Goal: Task Accomplishment & Management: Complete application form

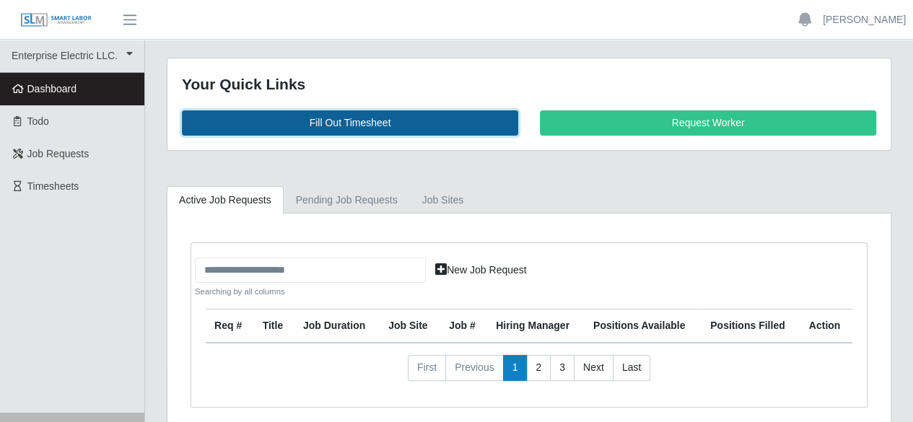
click at [392, 124] on link "Fill Out Timesheet" at bounding box center [350, 122] width 336 height 25
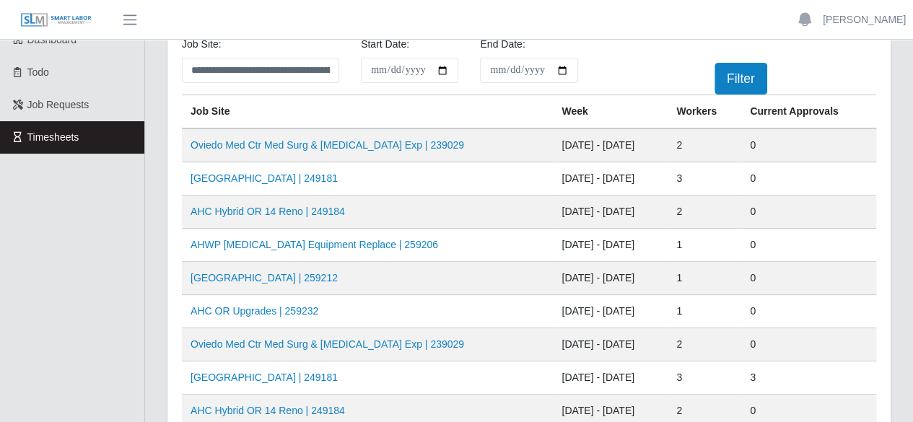
scroll to position [72, 0]
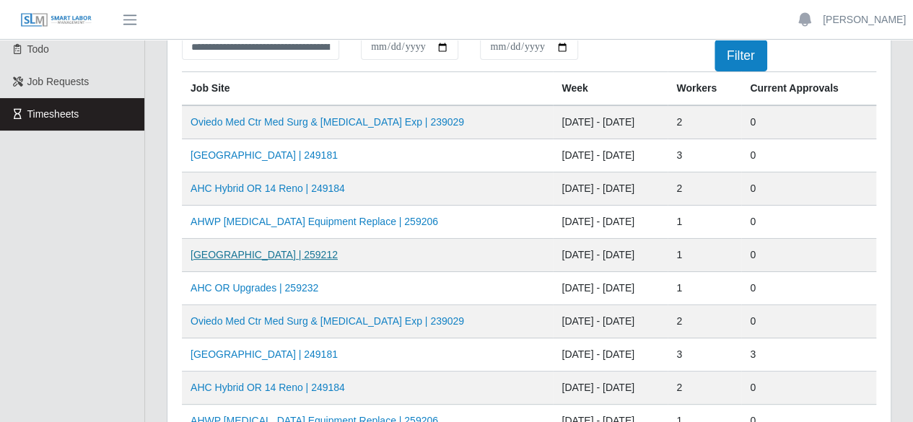
click at [282, 256] on link "HCA Oviedo Medical Center | 259212" at bounding box center [264, 255] width 147 height 12
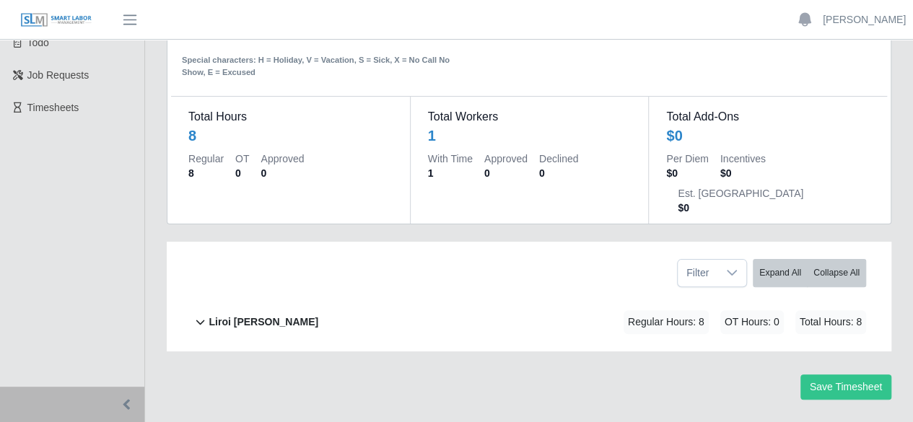
click at [222, 315] on b "Liroi [PERSON_NAME]" at bounding box center [264, 322] width 110 height 15
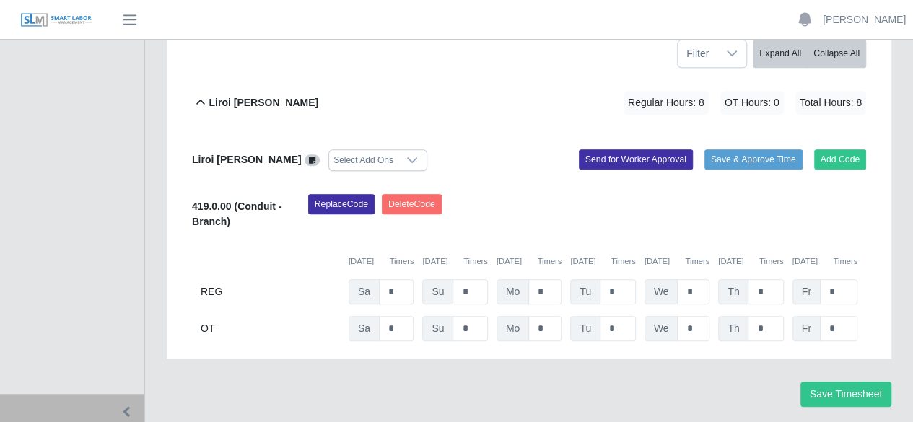
scroll to position [305, 0]
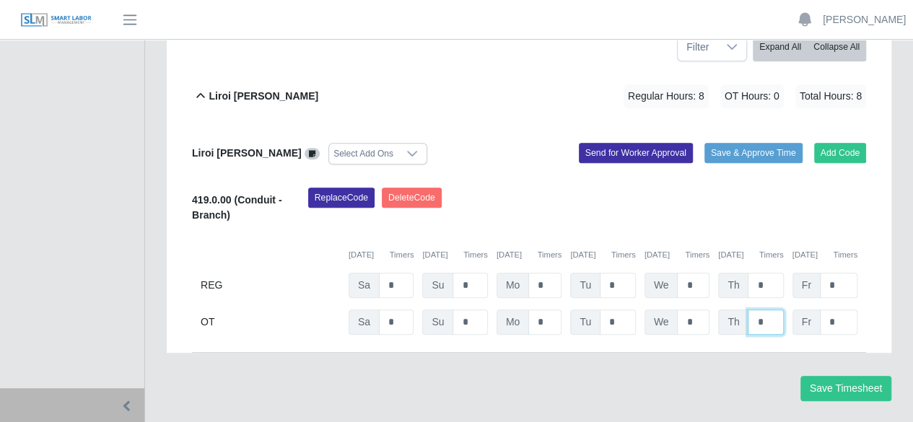
click at [772, 310] on input "*" at bounding box center [765, 322] width 35 height 25
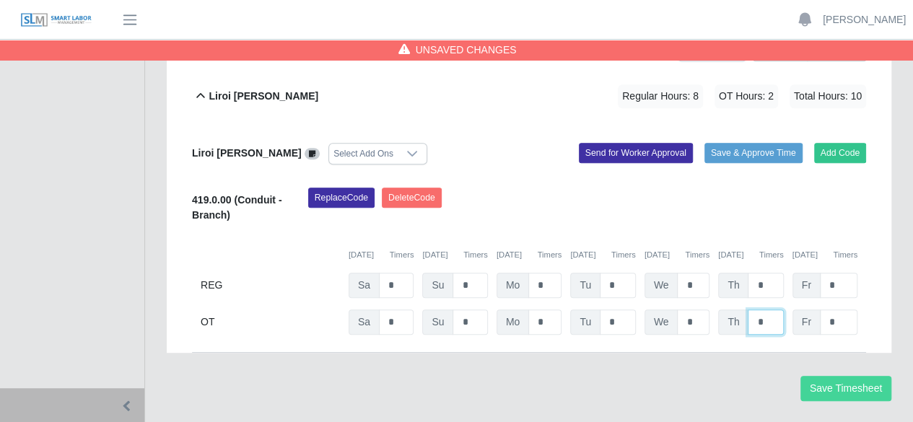
type input "*"
click at [865, 376] on button "Save Timesheet" at bounding box center [845, 388] width 91 height 25
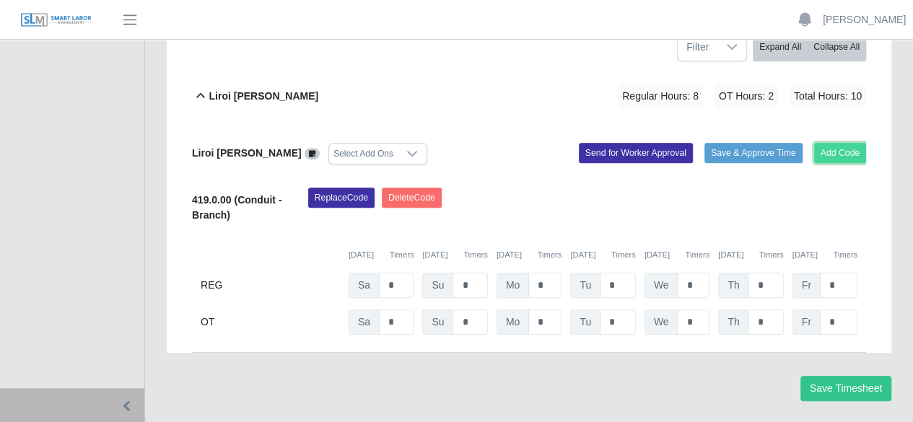
click at [832, 143] on button "Add Code" at bounding box center [840, 153] width 53 height 20
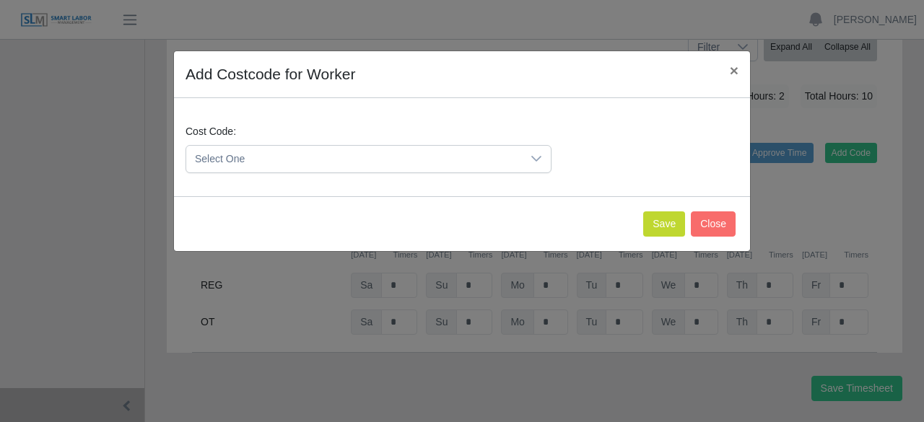
click at [534, 151] on div at bounding box center [536, 159] width 29 height 27
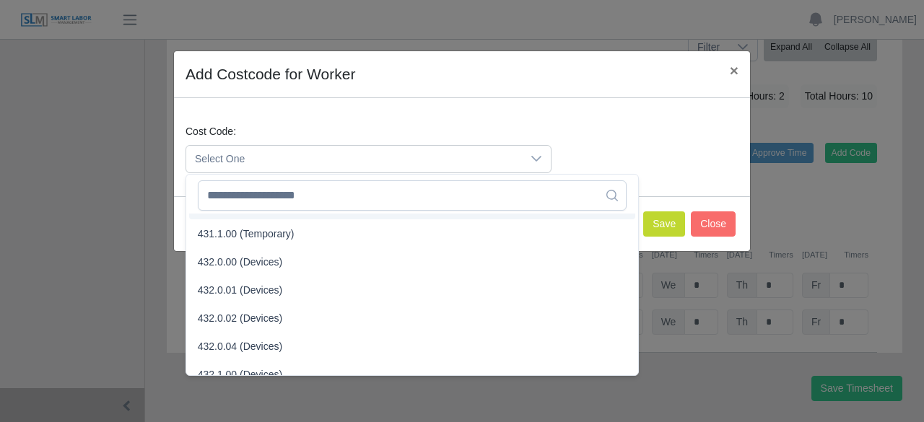
scroll to position [1495, 0]
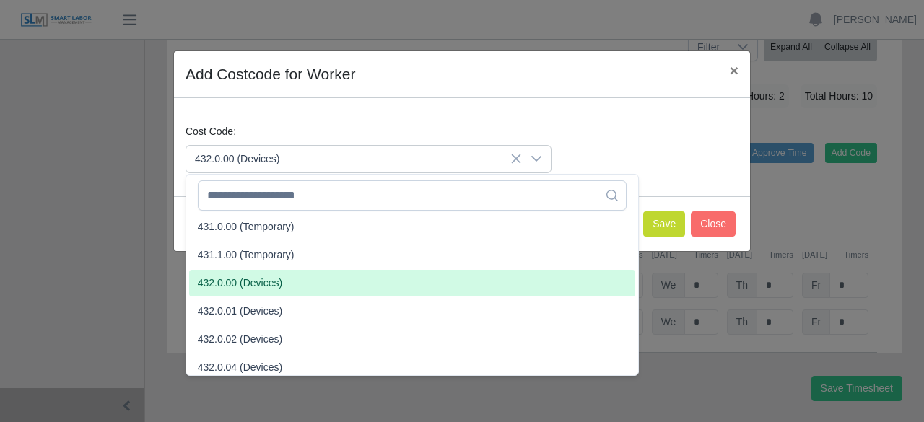
click at [292, 279] on li "432.0.00 (Devices)" at bounding box center [412, 283] width 446 height 27
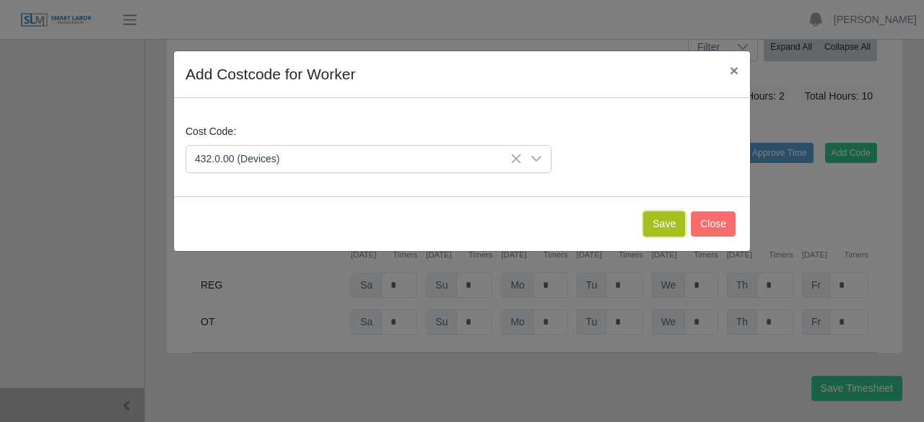
click at [667, 224] on button "Save" at bounding box center [664, 223] width 42 height 25
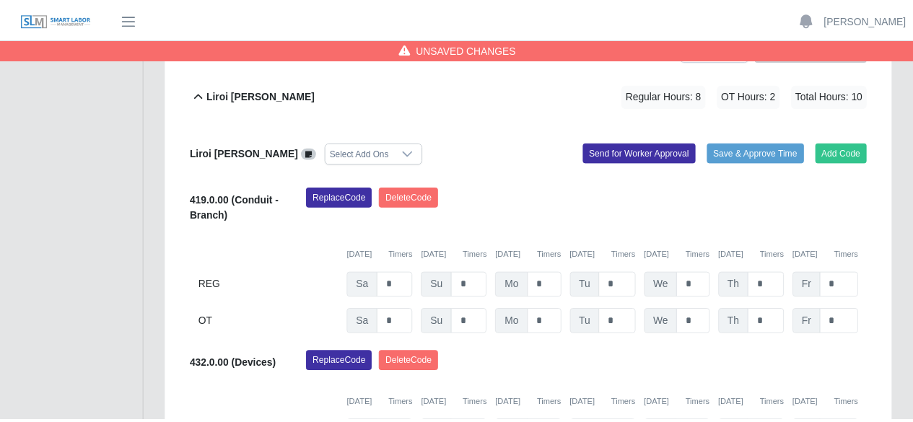
scroll to position [455, 0]
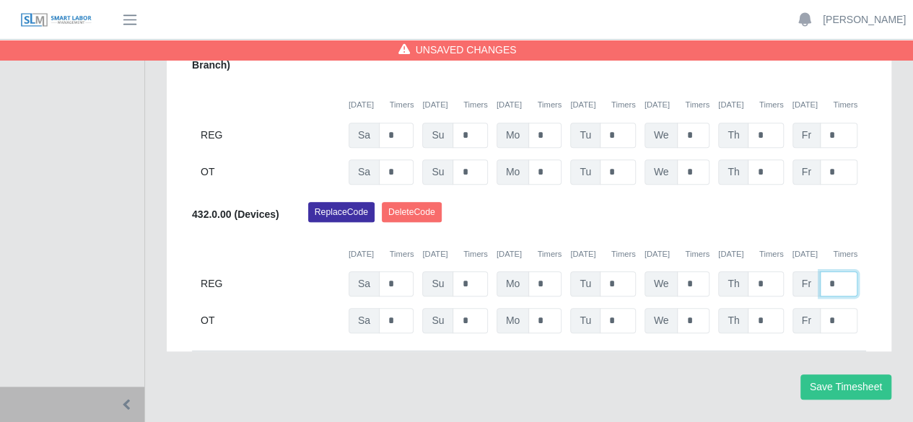
click at [837, 271] on input "*" at bounding box center [839, 283] width 38 height 25
type input "*"
click at [836, 375] on button "Save Timesheet" at bounding box center [845, 387] width 91 height 25
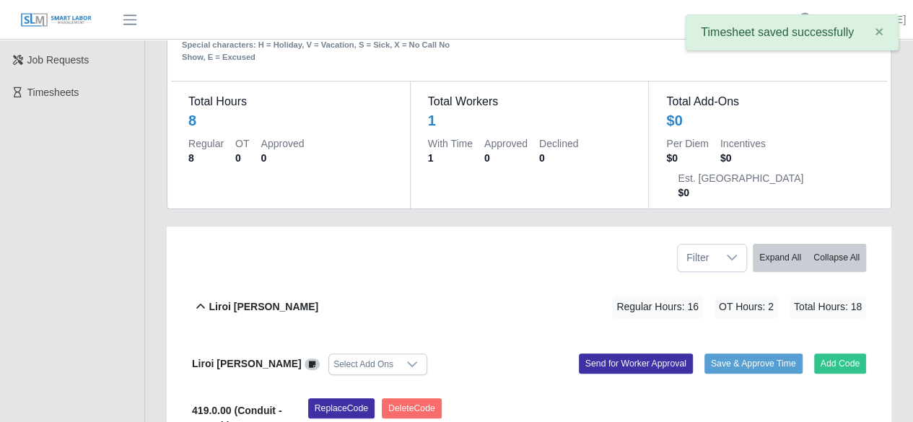
scroll to position [0, 0]
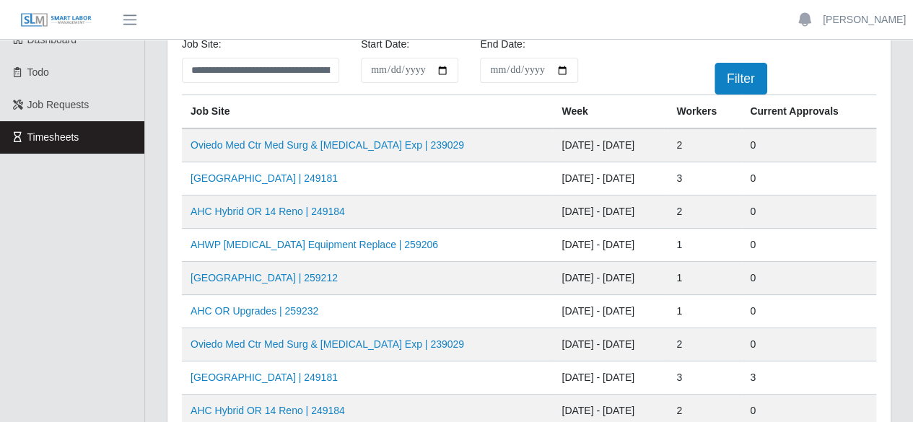
scroll to position [72, 0]
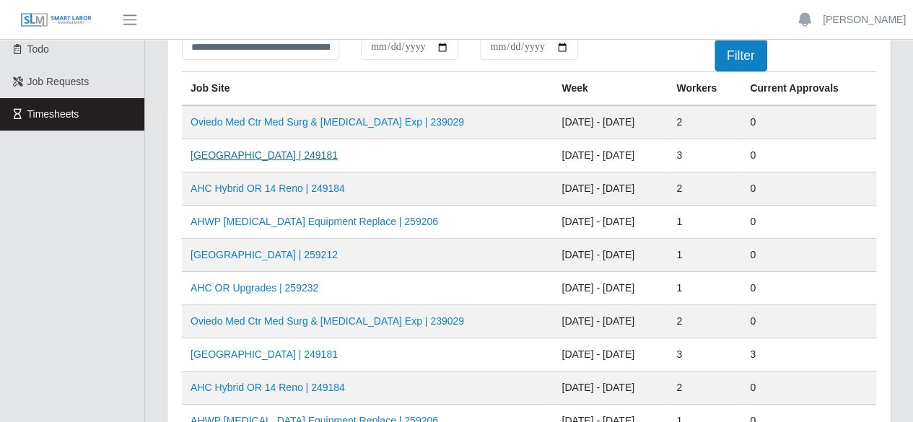
click at [266, 157] on link "AH Celebration Tower | 249181" at bounding box center [264, 155] width 147 height 12
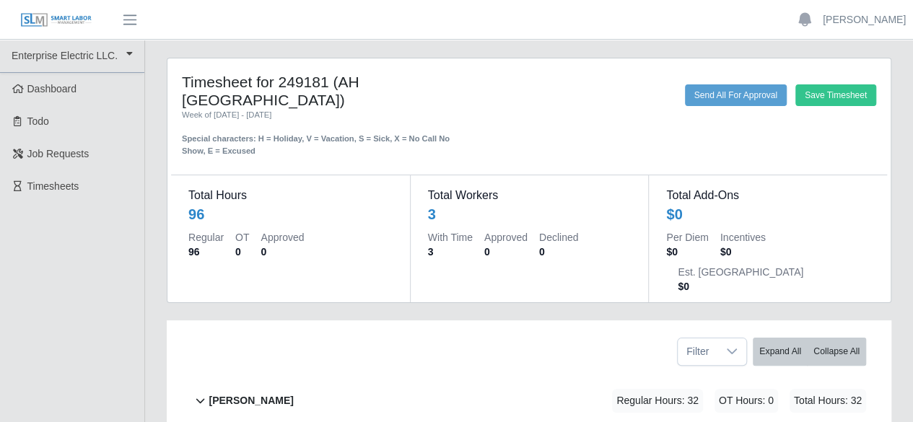
scroll to position [144, 0]
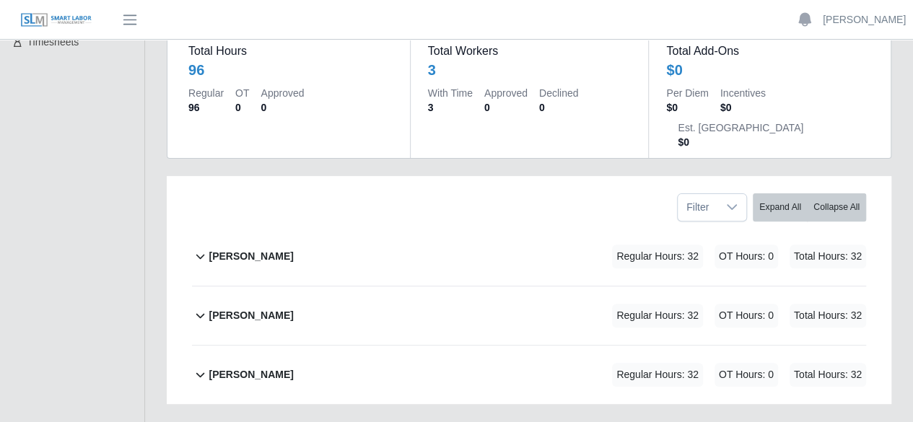
click at [214, 249] on b "[PERSON_NAME]" at bounding box center [251, 256] width 84 height 15
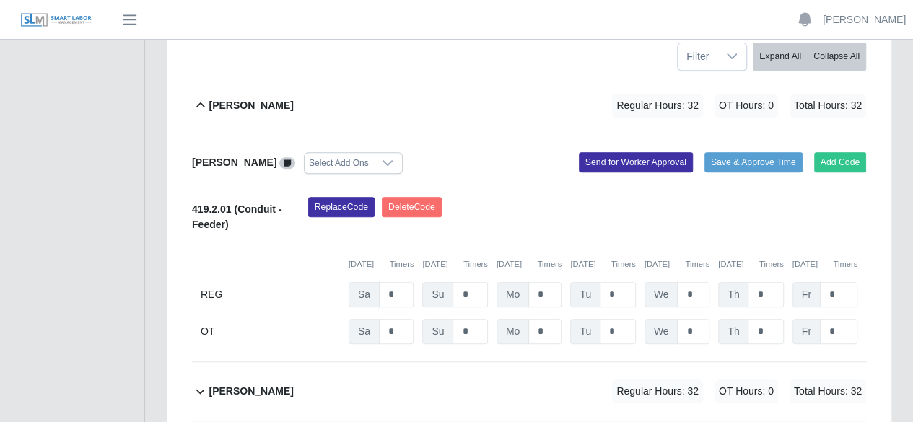
scroll to position [370, 0]
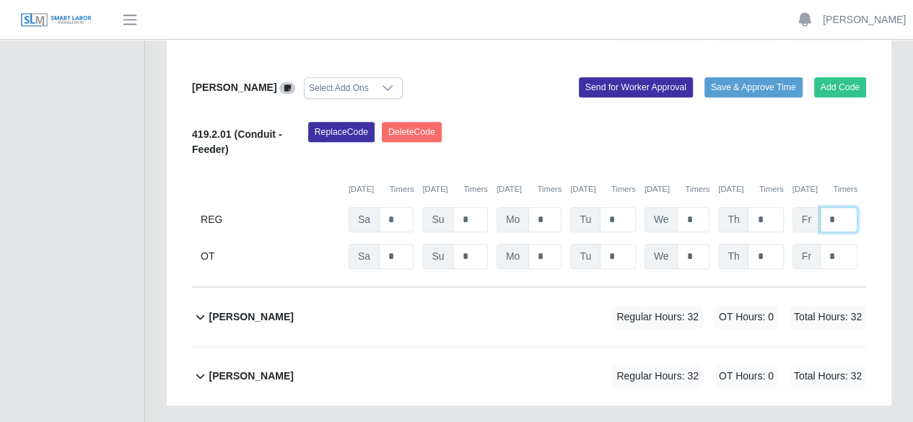
click at [842, 207] on input "*" at bounding box center [839, 219] width 38 height 25
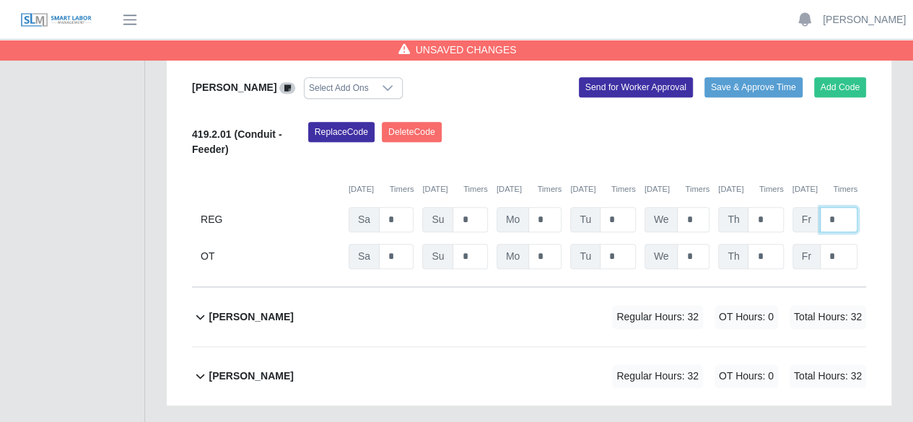
type input "*"
click at [210, 310] on b "[PERSON_NAME]" at bounding box center [251, 317] width 84 height 15
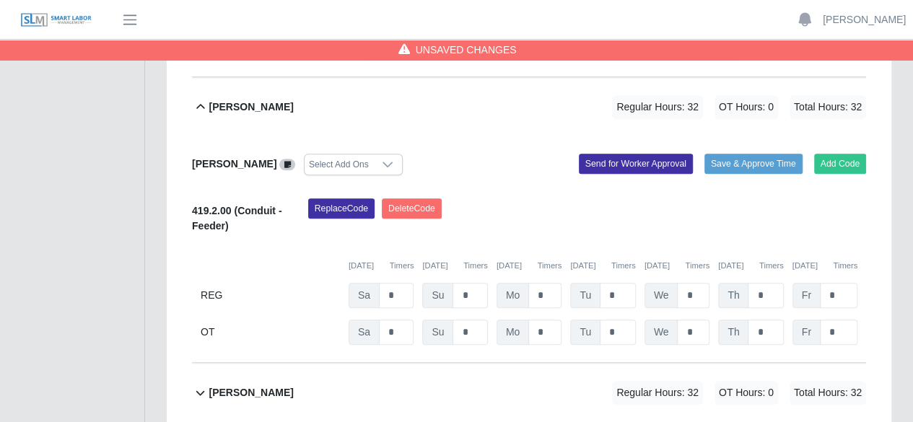
scroll to position [597, 0]
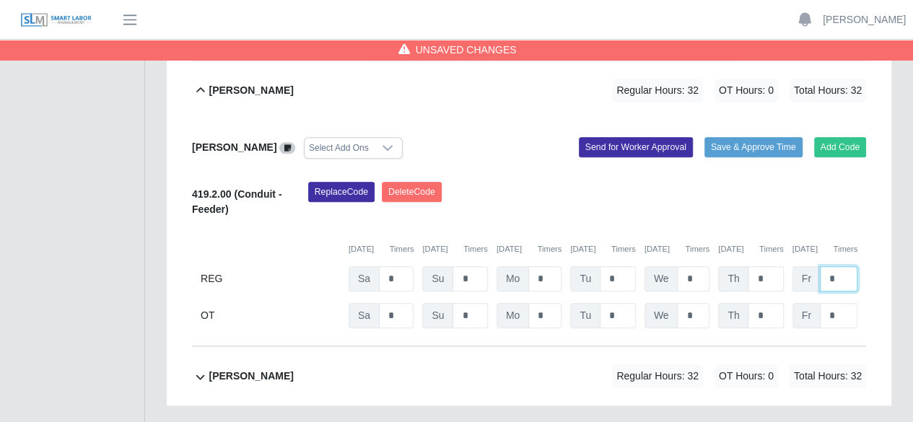
click at [839, 266] on input "*" at bounding box center [839, 278] width 38 height 25
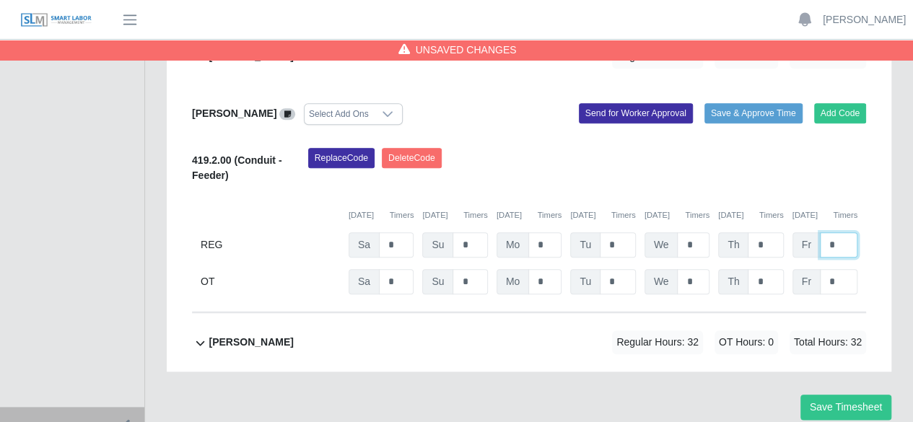
scroll to position [650, 0]
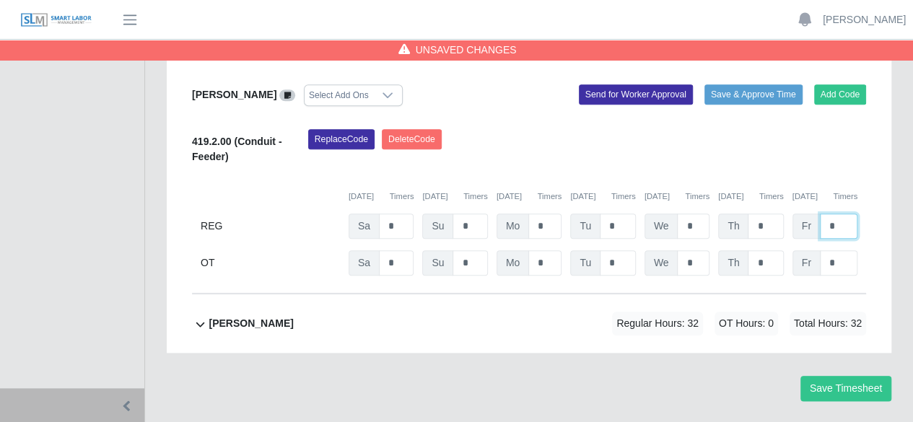
type input "*"
click at [224, 316] on b "[PERSON_NAME]" at bounding box center [251, 323] width 84 height 15
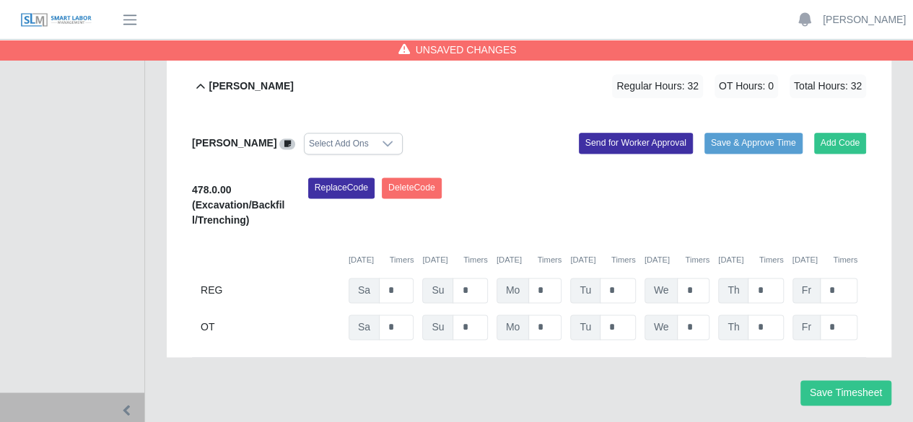
scroll to position [891, 0]
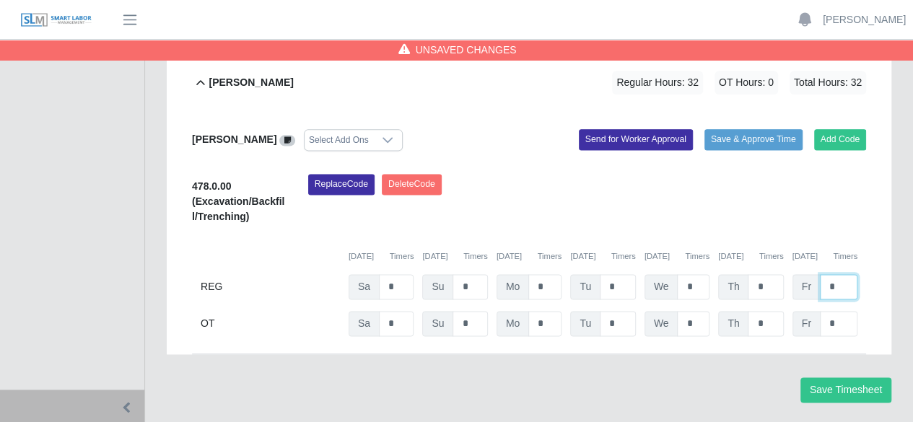
click at [845, 274] on input "*" at bounding box center [839, 286] width 38 height 25
type input "*"
click at [876, 378] on button "Save Timesheet" at bounding box center [845, 390] width 91 height 25
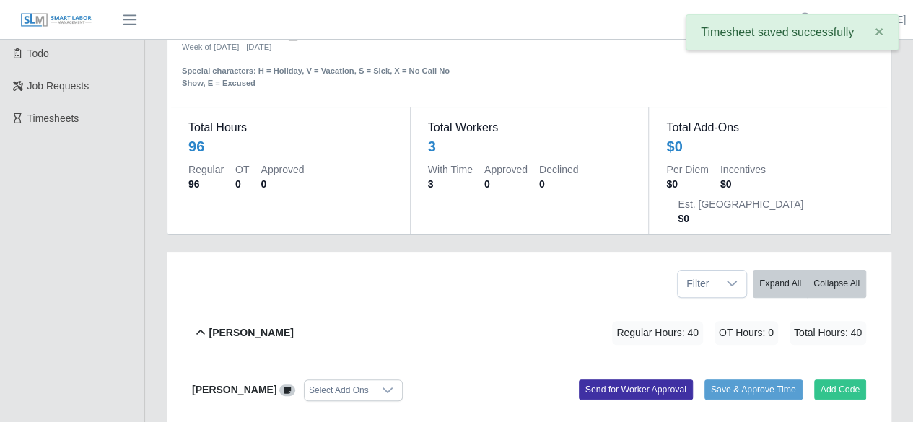
scroll to position [0, 0]
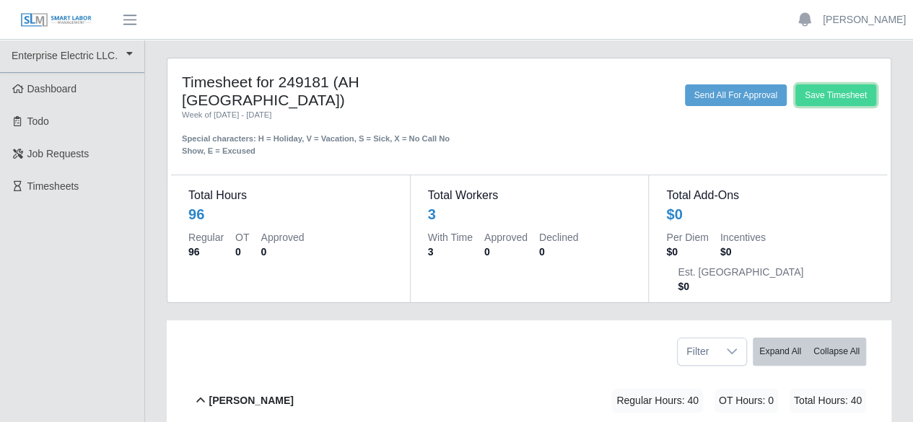
click at [849, 95] on button "Save Timesheet" at bounding box center [835, 95] width 81 height 22
